Goal: Check status: Check status

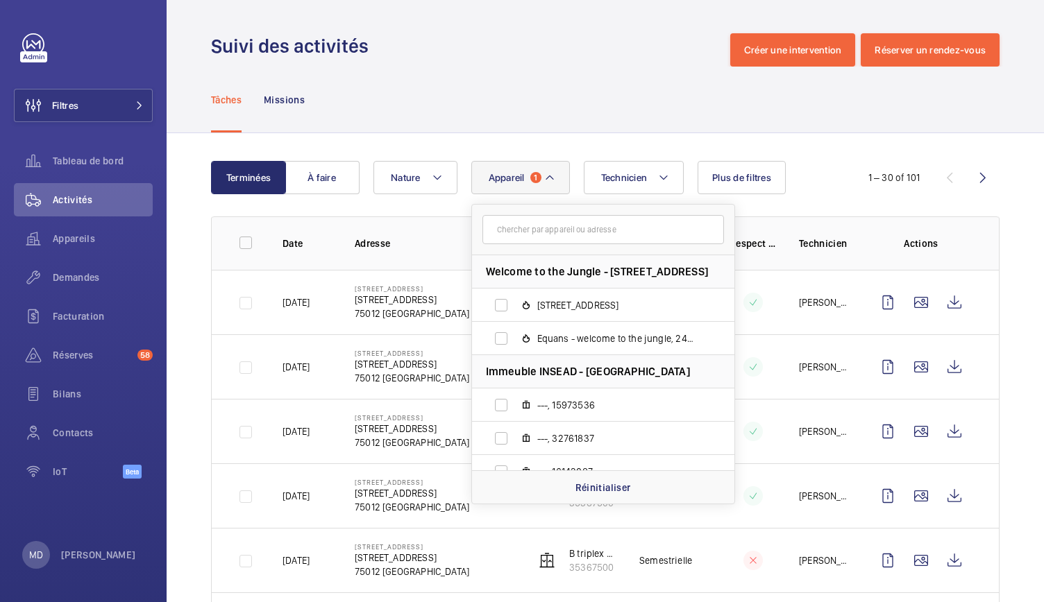
click at [373, 57] on h1 "Suivi des activités" at bounding box center [294, 46] width 166 height 26
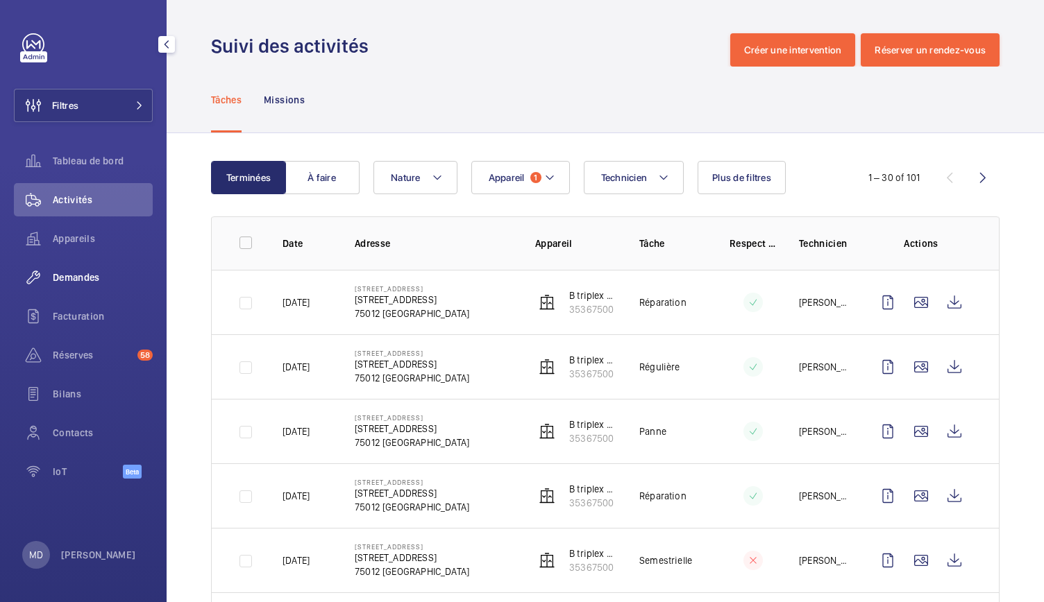
click at [94, 281] on span "Demandes" at bounding box center [103, 278] width 100 height 14
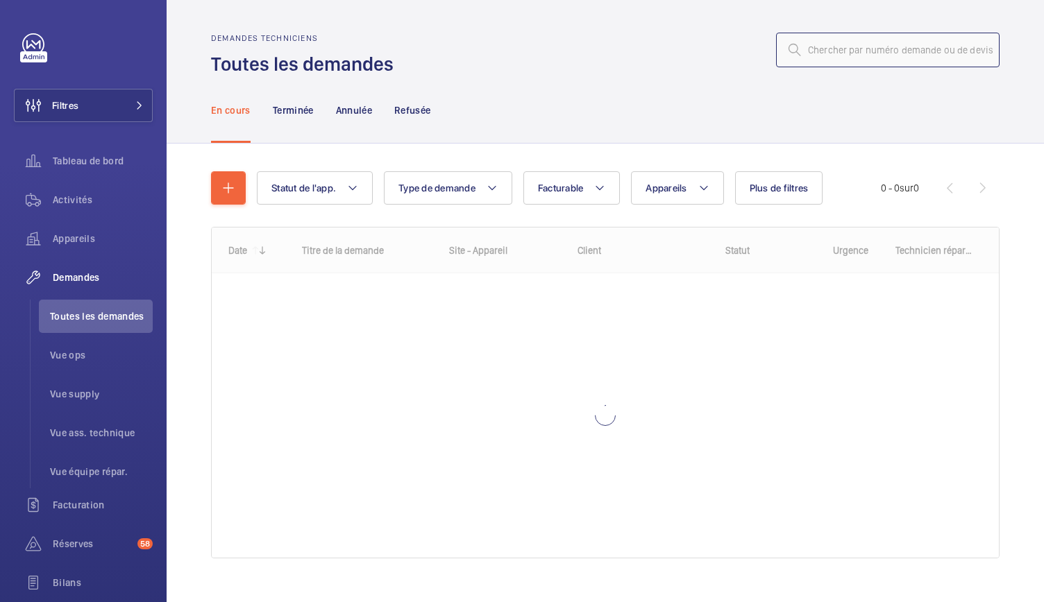
click at [803, 42] on input "text" at bounding box center [887, 50] width 223 height 35
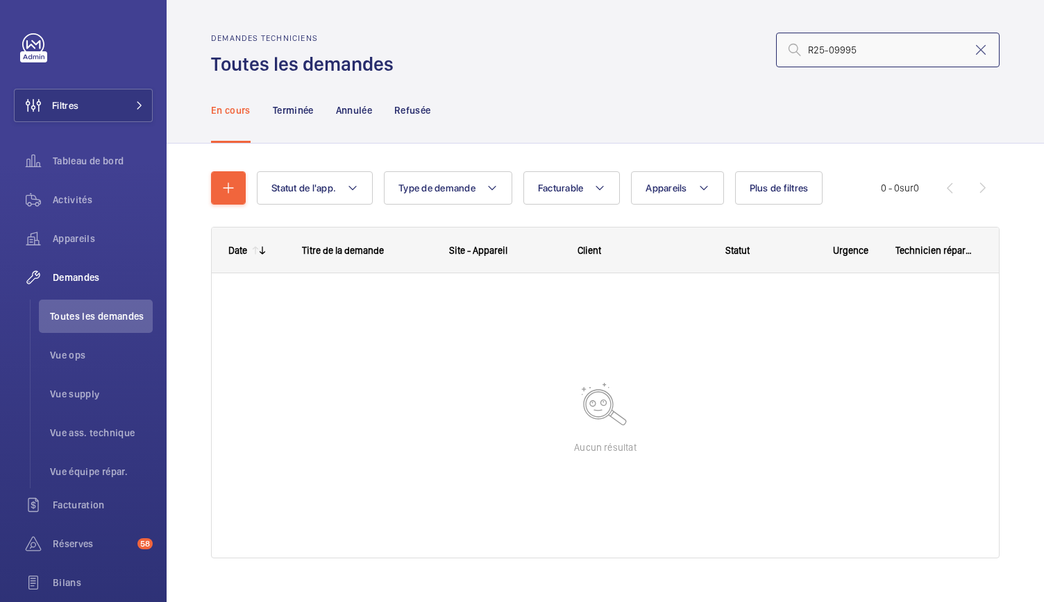
click at [800, 44] on input "R25-09995" at bounding box center [887, 50] width 223 height 35
type input "R25-09995"
click at [497, 122] on div "En cours Terminée Annulée Refusée" at bounding box center [605, 110] width 788 height 66
click at [319, 113] on nav "En cours Terminée Annulée Refusée" at bounding box center [321, 110] width 220 height 66
click at [311, 113] on p "Terminée" at bounding box center [293, 110] width 41 height 14
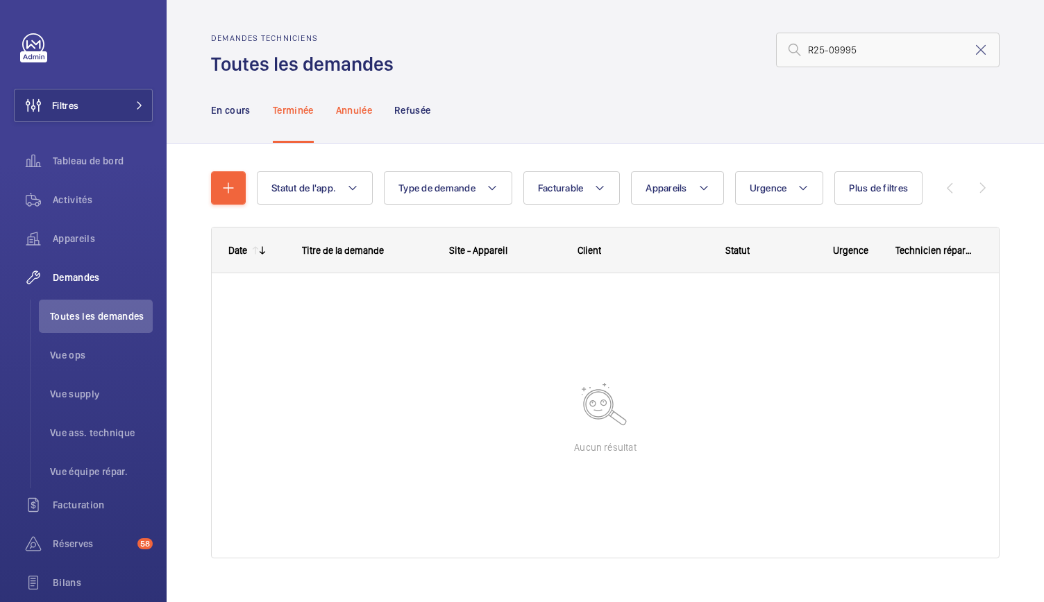
click at [363, 121] on div "Annulée" at bounding box center [354, 110] width 36 height 66
click at [403, 113] on p "Refusée" at bounding box center [412, 110] width 36 height 14
click at [243, 110] on p "En cours" at bounding box center [231, 110] width 40 height 14
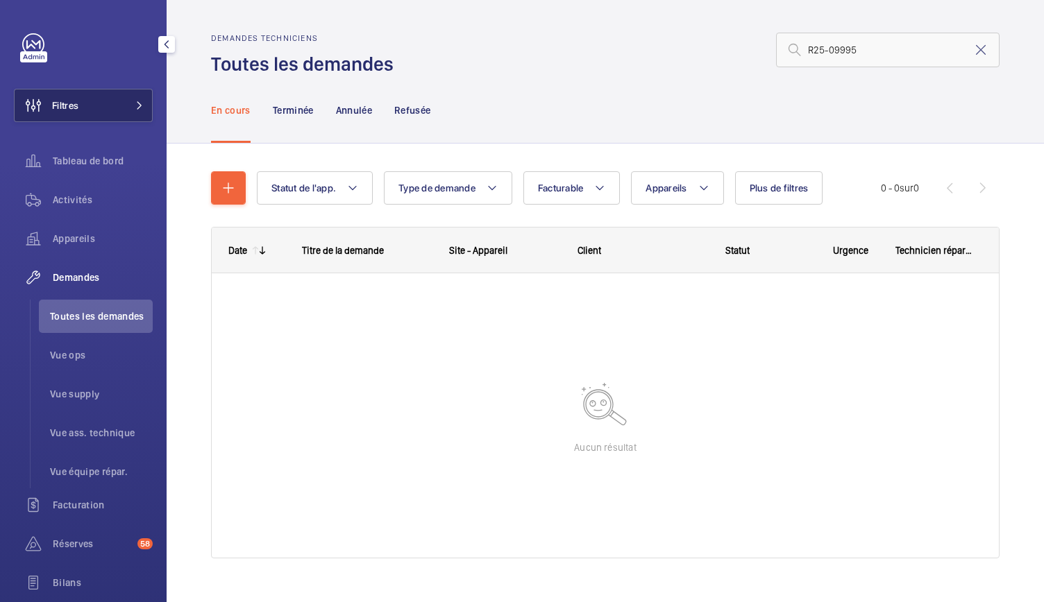
click at [99, 99] on button "Filtres" at bounding box center [83, 105] width 139 height 33
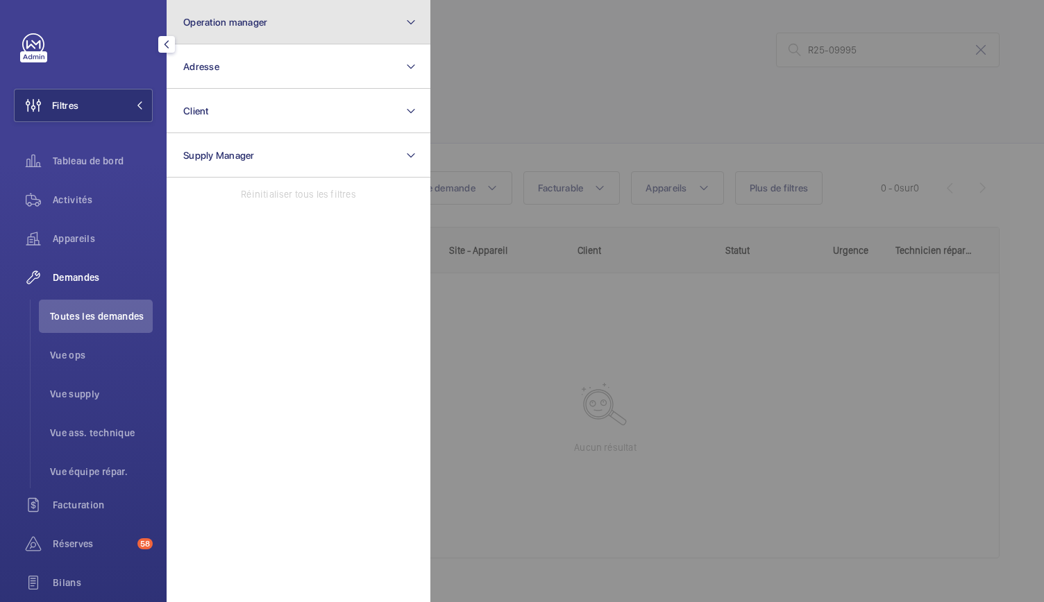
click at [253, 28] on button "Operation manager" at bounding box center [299, 22] width 264 height 44
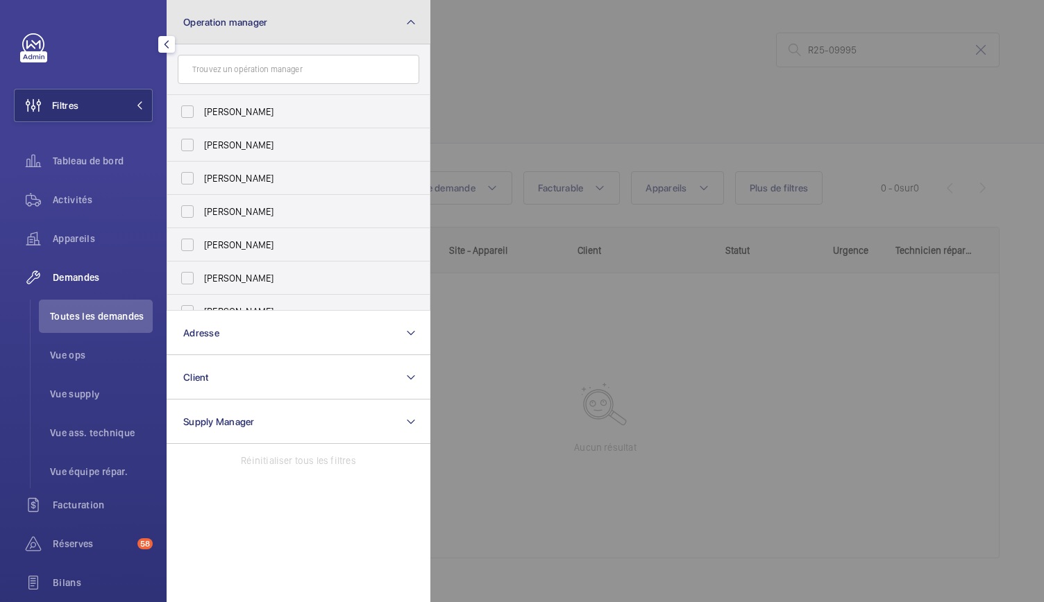
click at [253, 28] on button "Operation manager" at bounding box center [299, 22] width 264 height 44
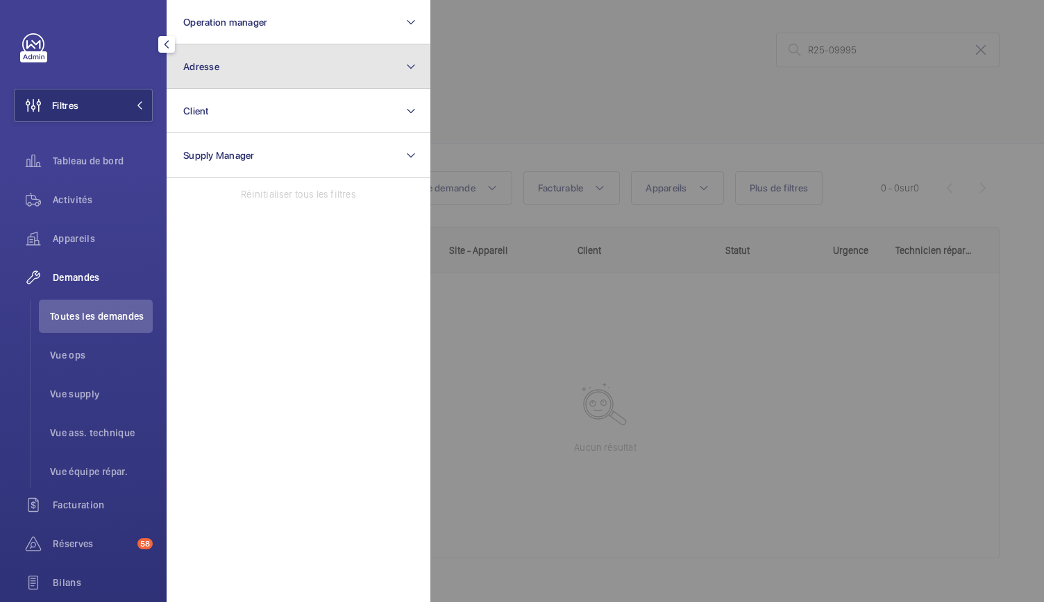
click at [235, 65] on button "Adresse" at bounding box center [299, 66] width 264 height 44
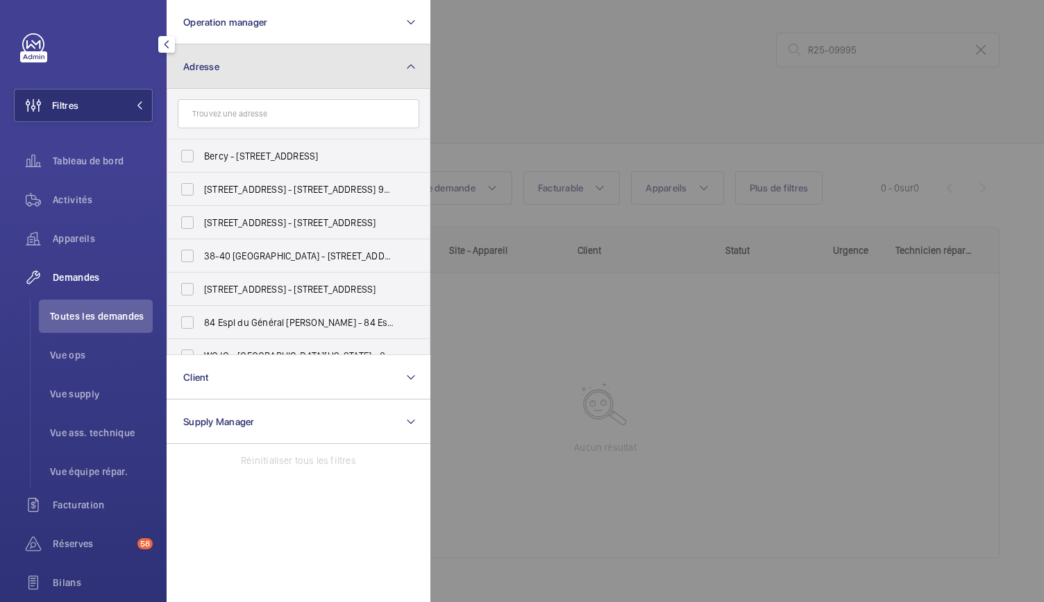
click at [236, 64] on button "Adresse" at bounding box center [299, 66] width 264 height 44
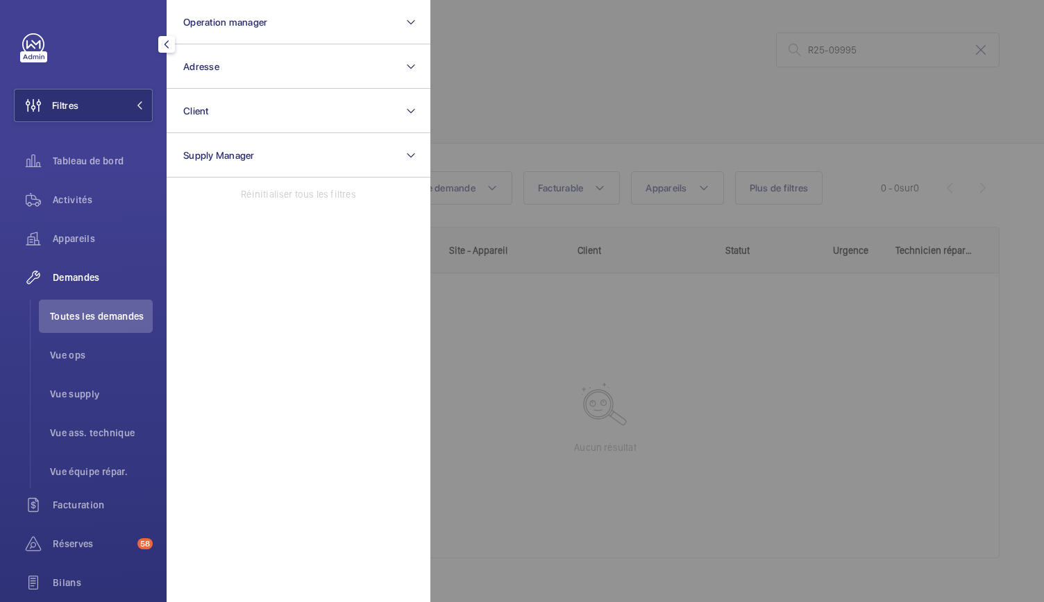
click at [573, 56] on div at bounding box center [952, 301] width 1044 height 602
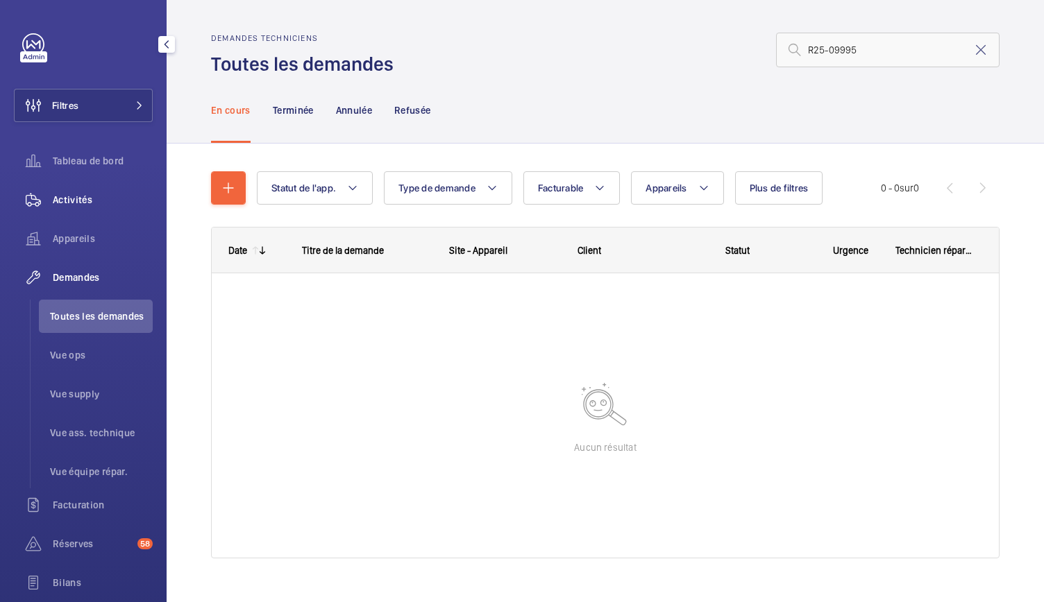
click at [66, 212] on div "Activités" at bounding box center [83, 199] width 139 height 33
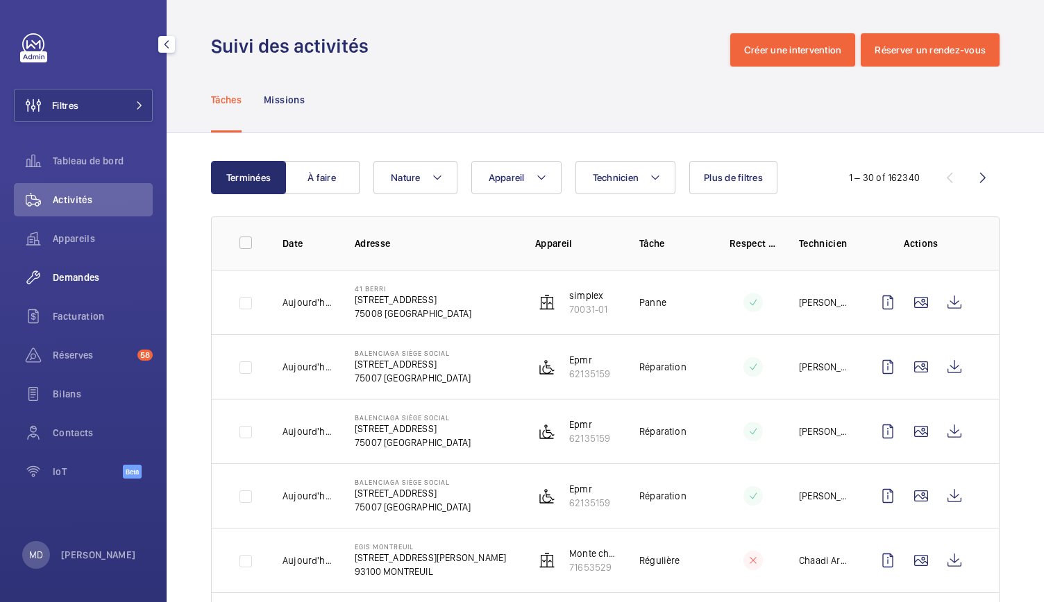
click at [95, 281] on span "Demandes" at bounding box center [103, 278] width 100 height 14
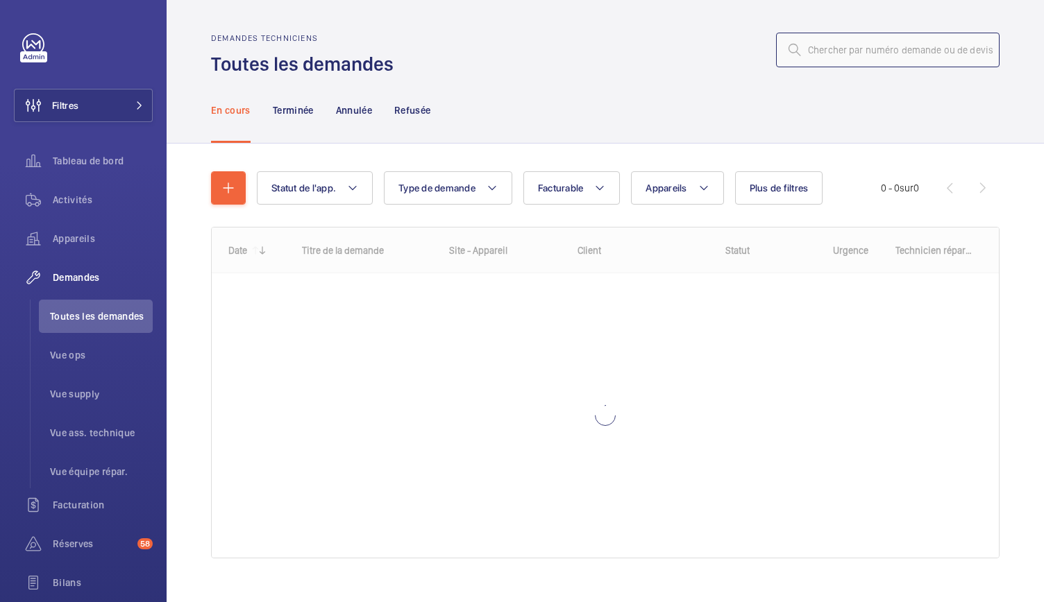
click at [846, 53] on input "text" at bounding box center [887, 50] width 223 height 35
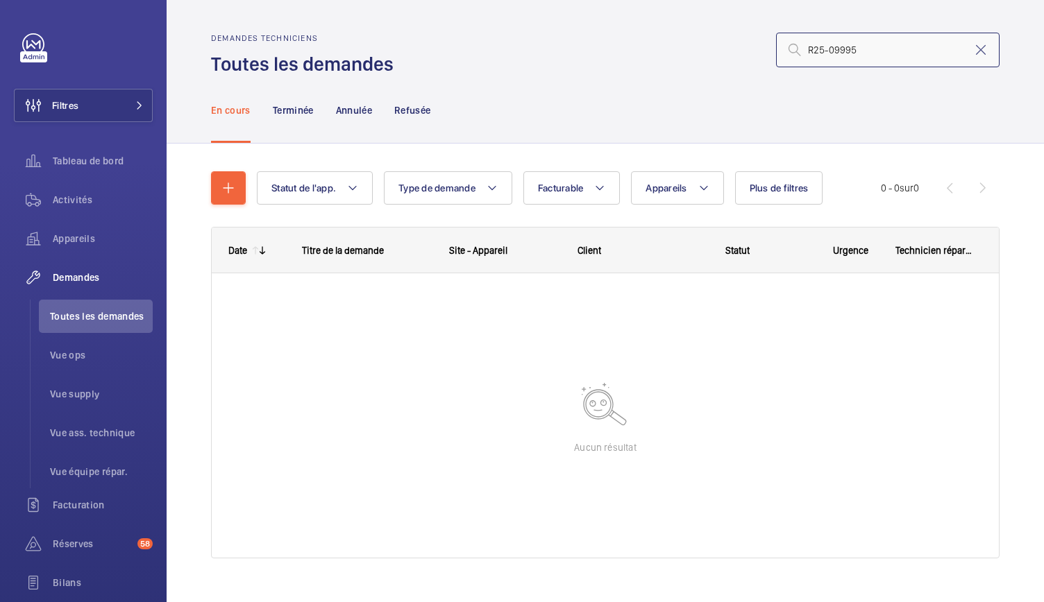
click at [797, 52] on input "R25-09995" at bounding box center [887, 50] width 223 height 35
click at [851, 50] on input "R25-09995" at bounding box center [887, 50] width 223 height 35
click at [310, 109] on p "Terminée" at bounding box center [293, 110] width 41 height 14
click at [795, 52] on input "R25-09995" at bounding box center [887, 50] width 223 height 35
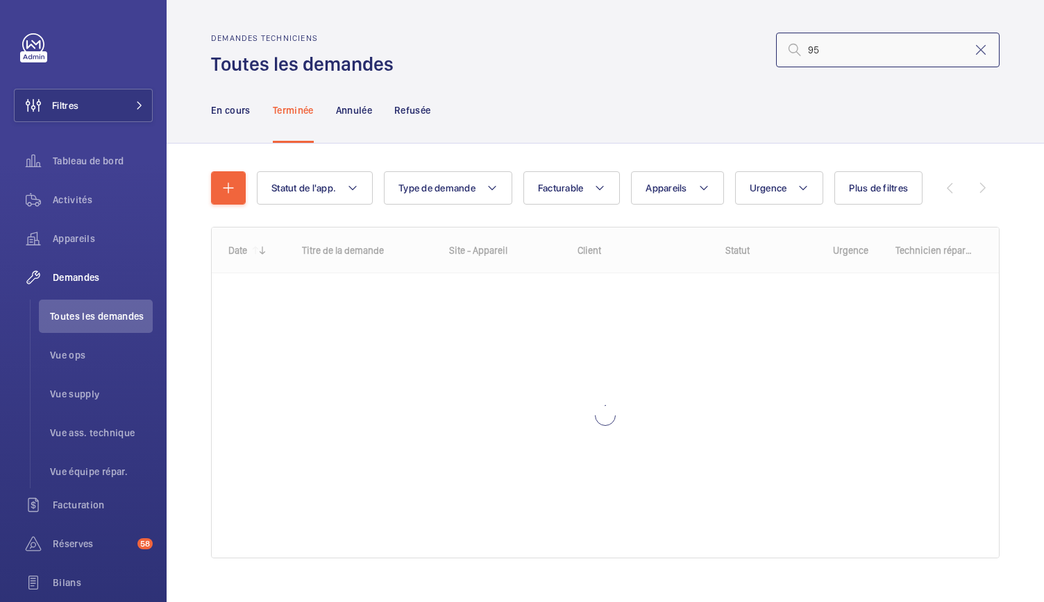
type input "5"
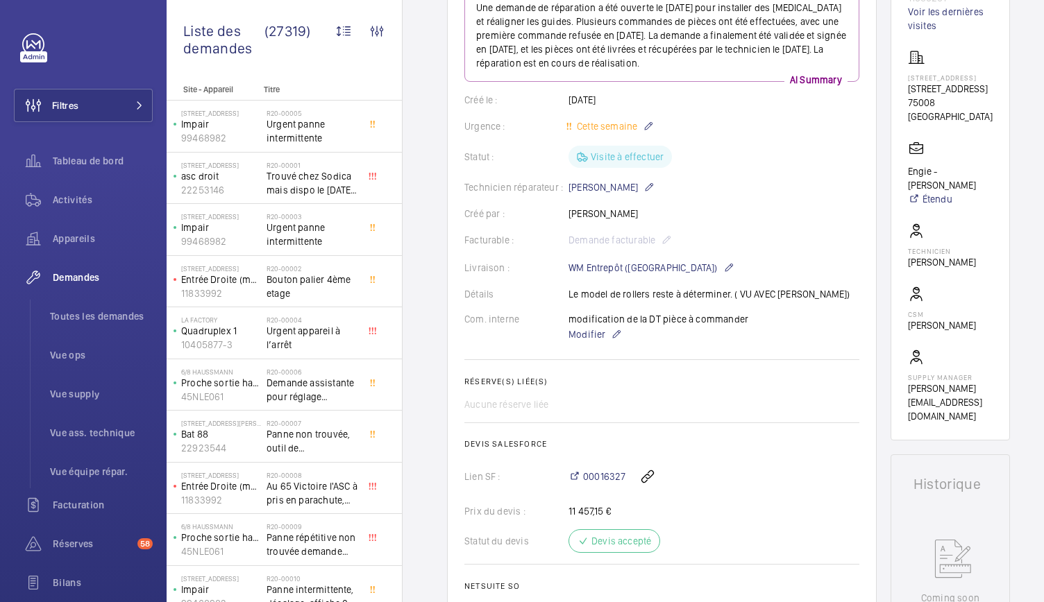
scroll to position [162, 0]
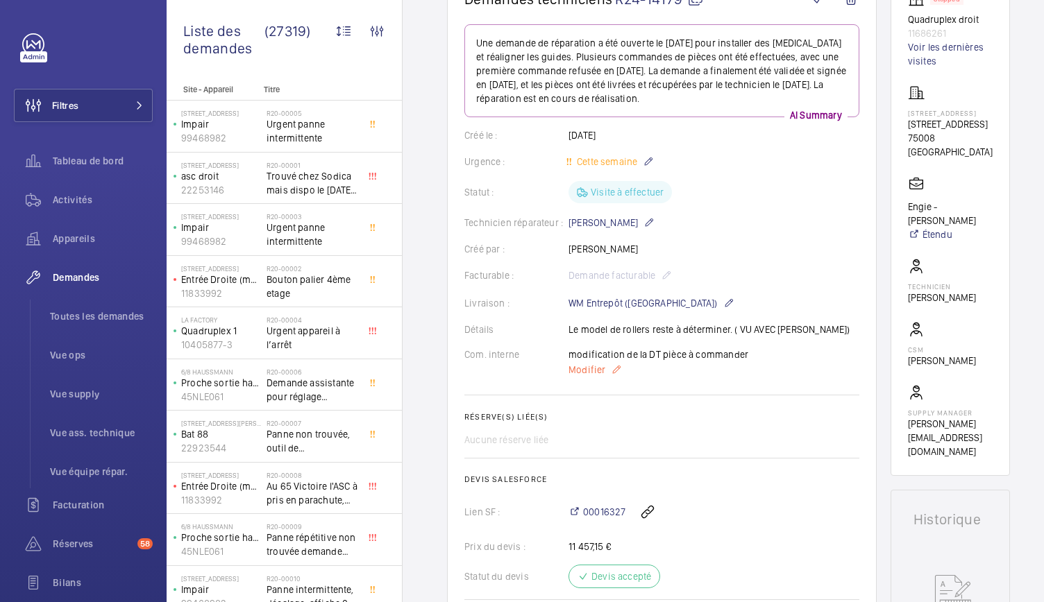
click at [594, 373] on span "Modifier" at bounding box center [586, 370] width 37 height 14
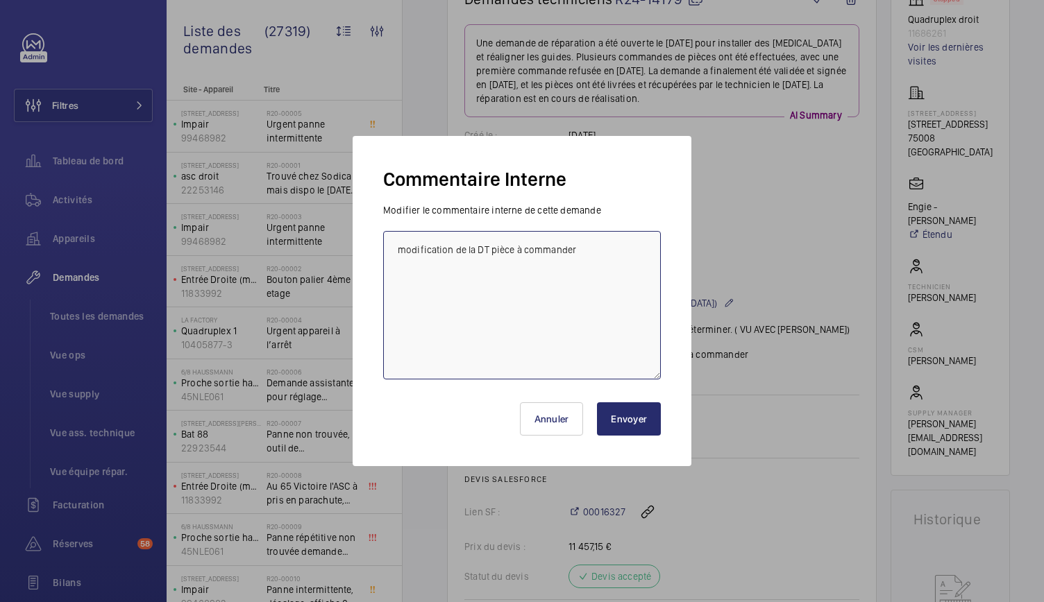
click at [586, 257] on textarea "modification de la DT pièce à commander" at bounding box center [522, 305] width 278 height 149
type textarea "modification de la DT pièce à commander Pieces récupérées Par ST Atb Rock le [D…"
click at [639, 414] on button "Envoyer" at bounding box center [629, 419] width 64 height 33
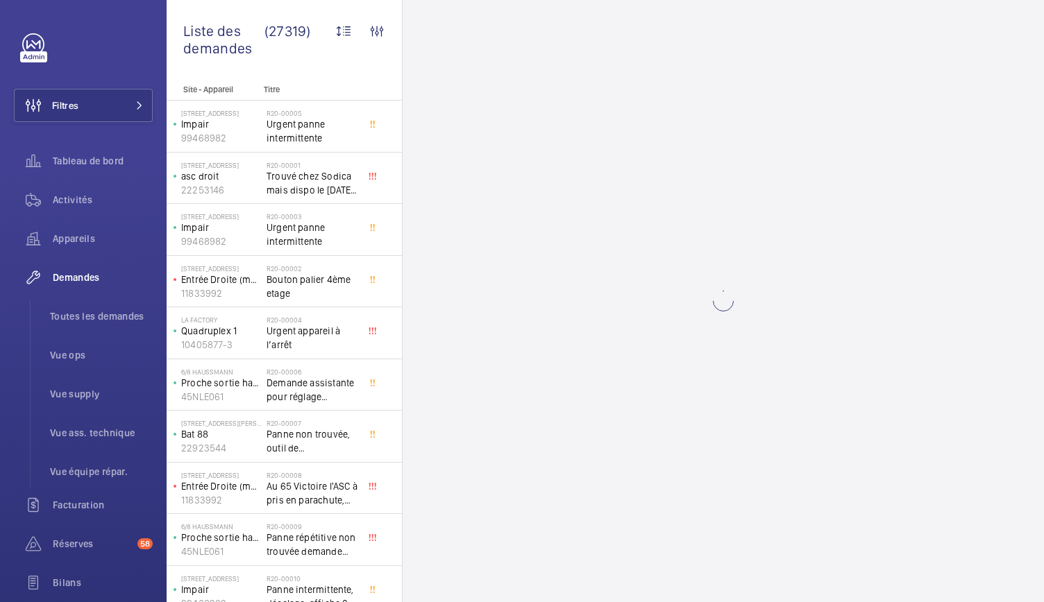
click at [639, 414] on wm-front-async-data-loader at bounding box center [723, 301] width 641 height 602
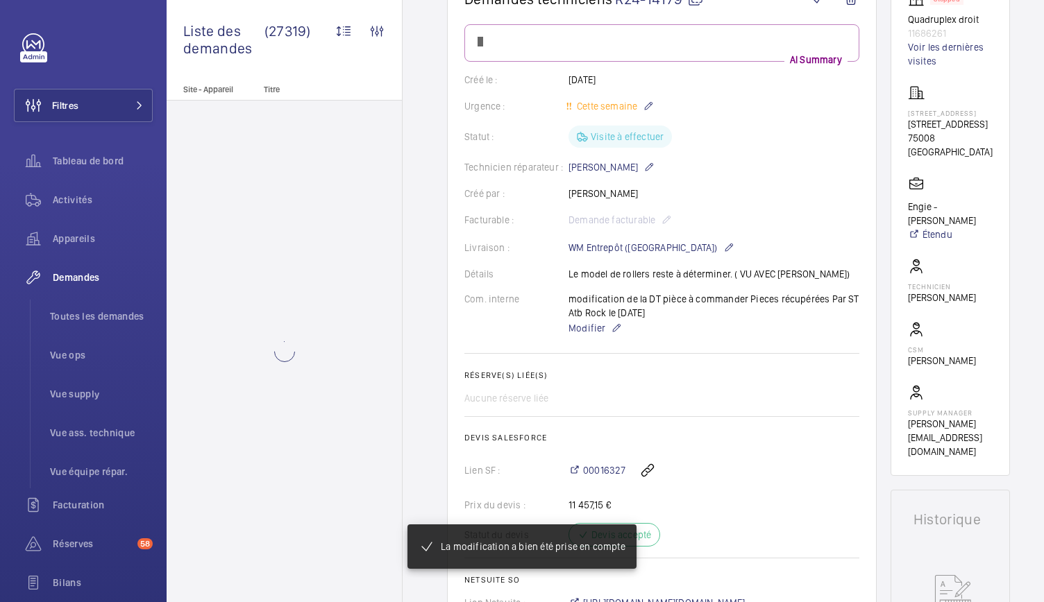
click at [639, 414] on wm-front-card-body "AI Summary Créé le : [DATE] Urgence : Cette semaine Statut : Visite à effectuer…" at bounding box center [661, 317] width 395 height 586
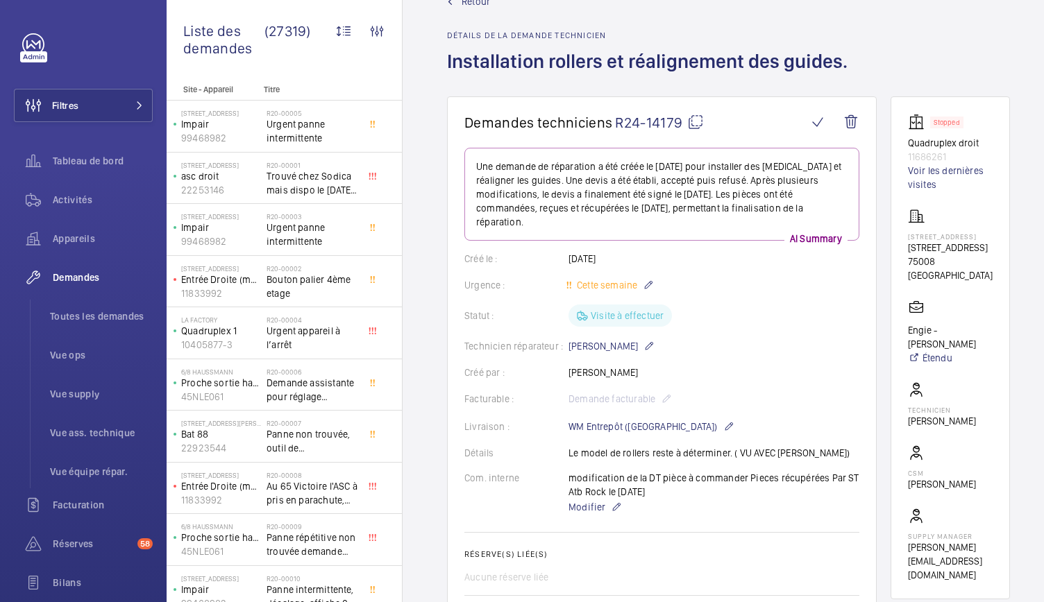
scroll to position [0, 0]
